Goal: Communication & Community: Connect with others

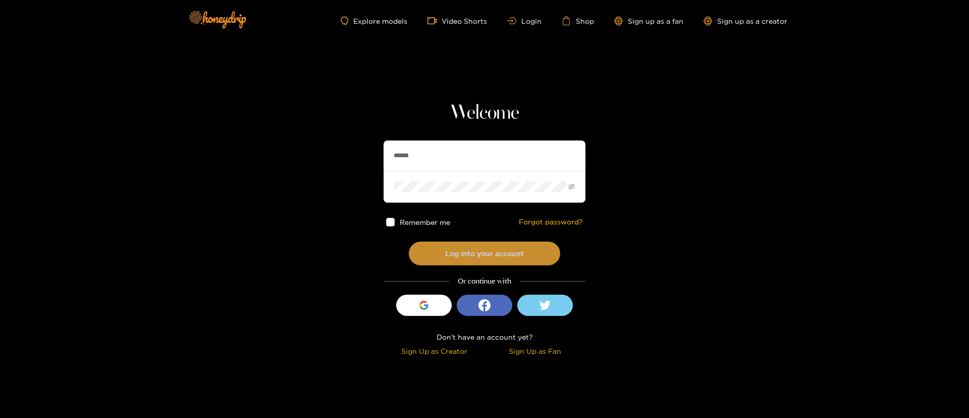
click at [477, 250] on button "Log into your account" at bounding box center [484, 253] width 151 height 24
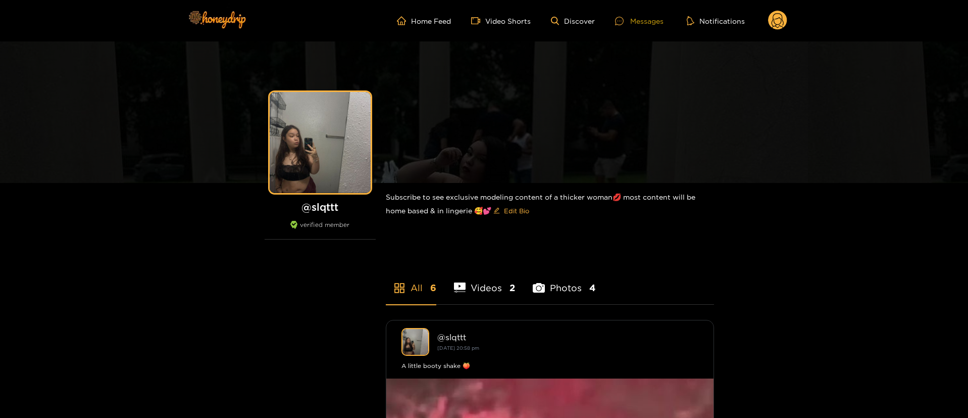
click at [654, 20] on div "Messages" at bounding box center [639, 21] width 48 height 12
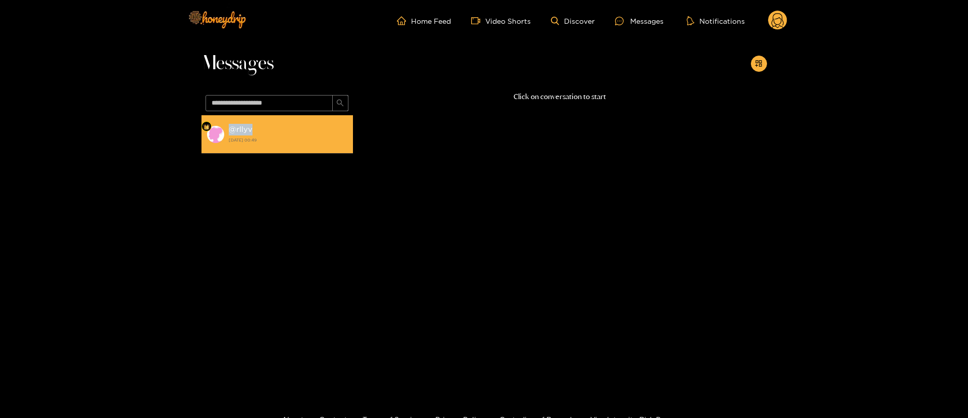
drag, startPoint x: 258, startPoint y: 128, endPoint x: 231, endPoint y: 127, distance: 26.8
click at [231, 127] on div "@ rllyv [DATE] 00:49" at bounding box center [288, 134] width 119 height 23
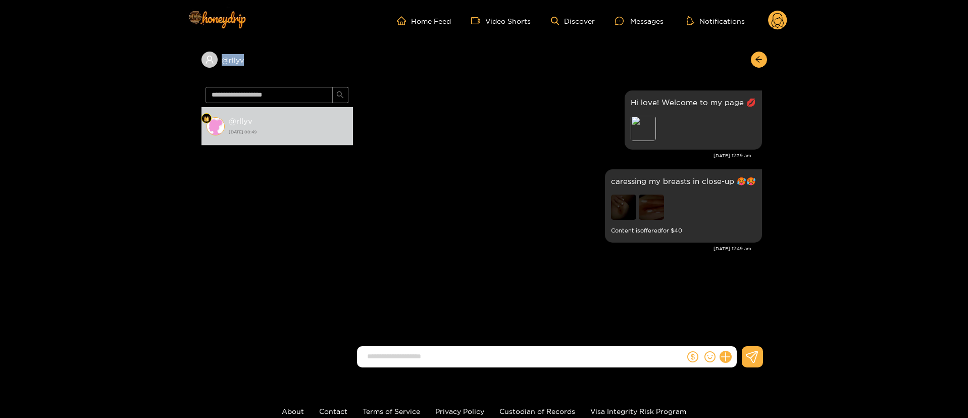
copy div "@ rllyv"
drag, startPoint x: 264, startPoint y: 67, endPoint x: 191, endPoint y: 70, distance: 72.2
click at [191, 70] on div "@ rllyv @ rllyv [DATE] 00:49 v g Hi love! Welcome to my page 💋 Preview [DATE] 1…" at bounding box center [484, 208] width 968 height 334
click at [772, 18] on circle at bounding box center [777, 20] width 19 height 19
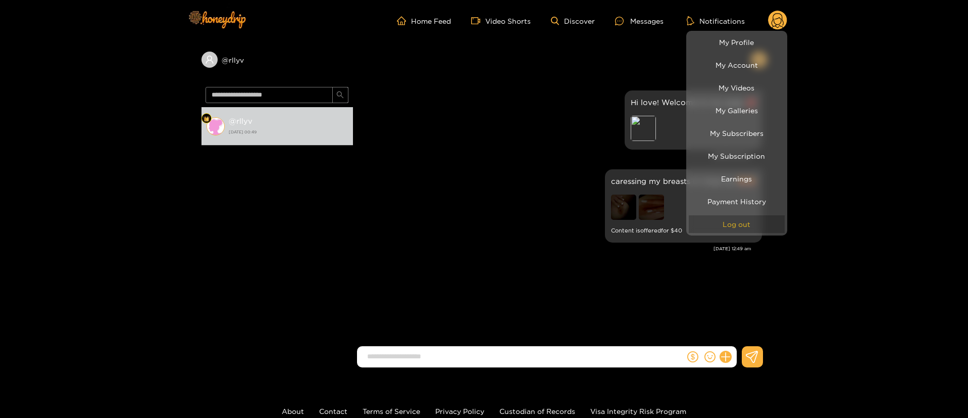
click at [727, 228] on button "Log out" at bounding box center [737, 224] width 96 height 18
